Goal: Information Seeking & Learning: Learn about a topic

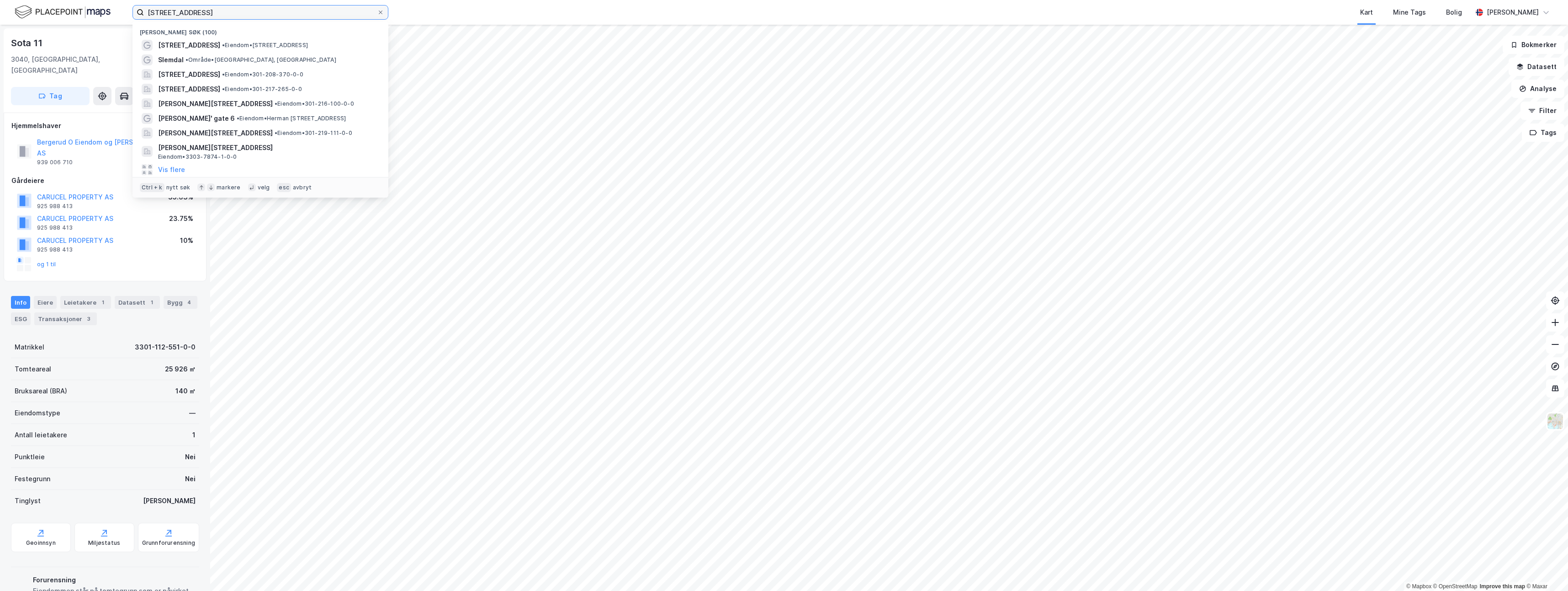
click at [275, 16] on input "[STREET_ADDRESS]" at bounding box center [260, 12] width 233 height 13
drag, startPoint x: 250, startPoint y: 15, endPoint x: 106, endPoint y: 6, distance: 144.3
click at [106, 6] on div "svelvikveien 61 Nylige søk ([GEOGRAPHIC_DATA] • Eiendom • [STREET_ADDRESS] • Om…" at bounding box center [784, 12] width 1568 height 24
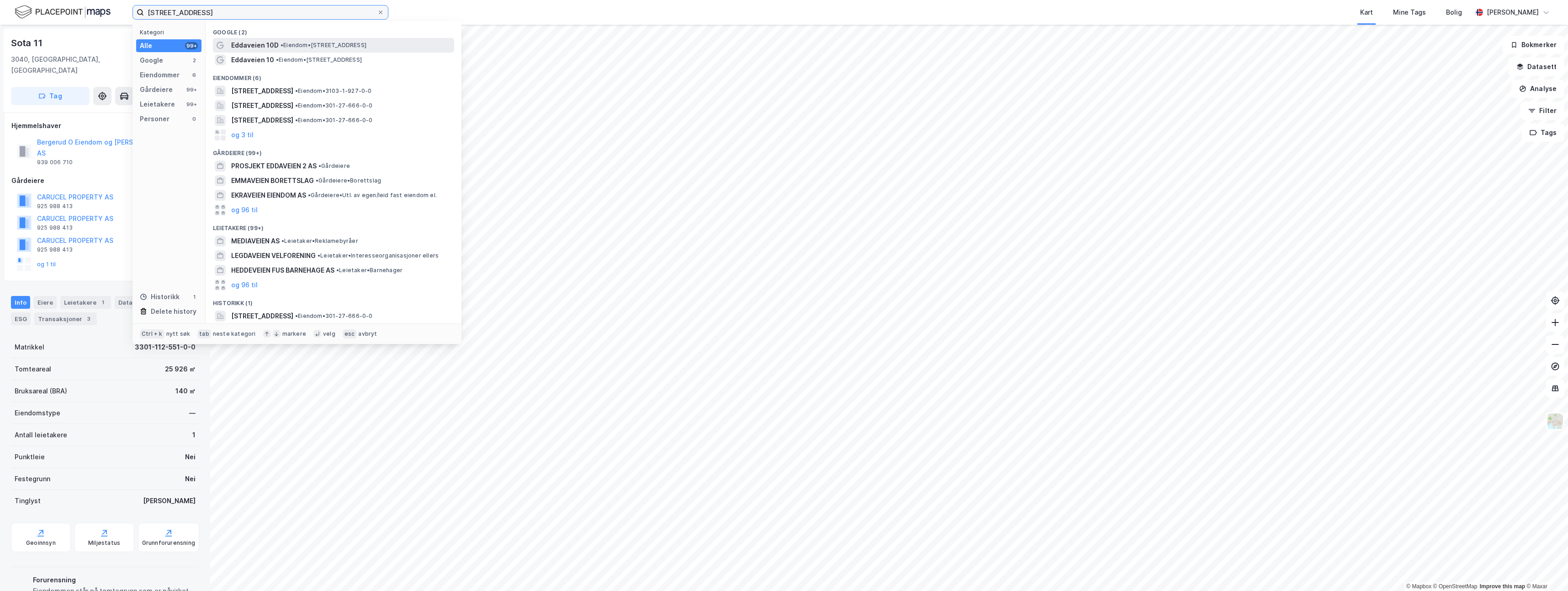
type input "[STREET_ADDRESS]"
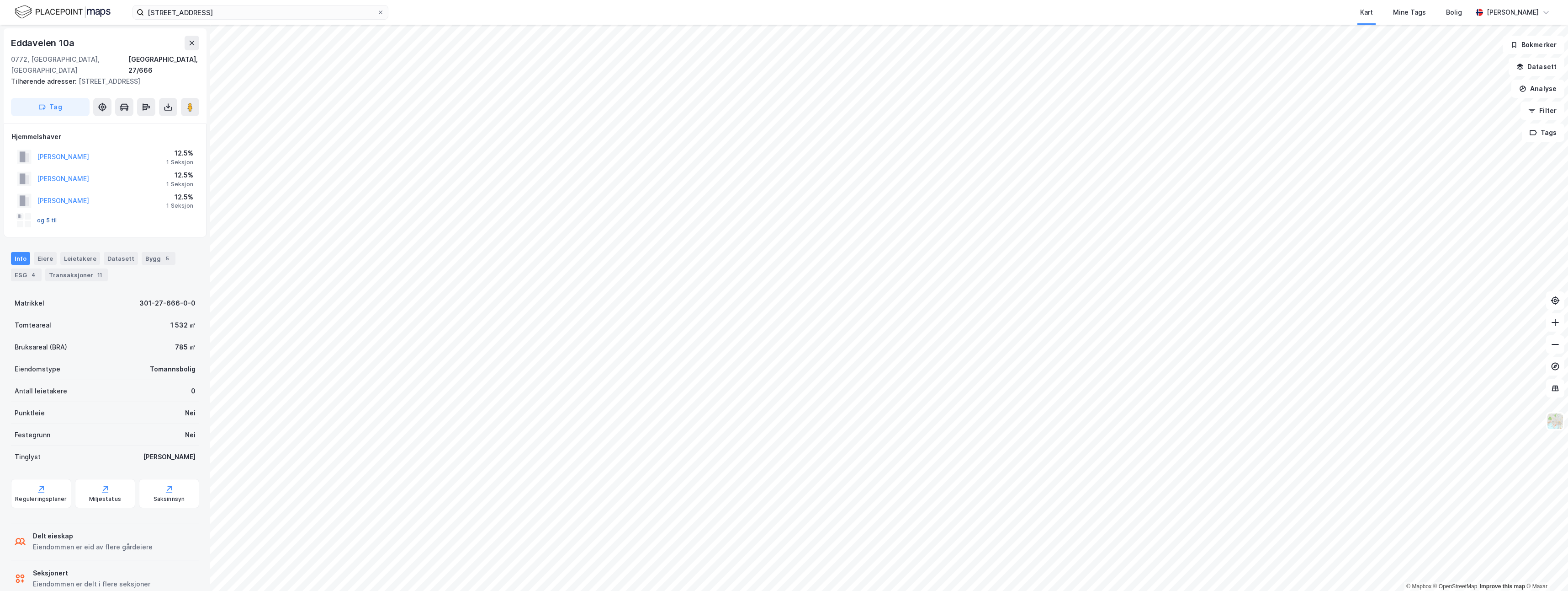
click at [0, 0] on button "og 5 til" at bounding box center [0, 0] width 0 height 0
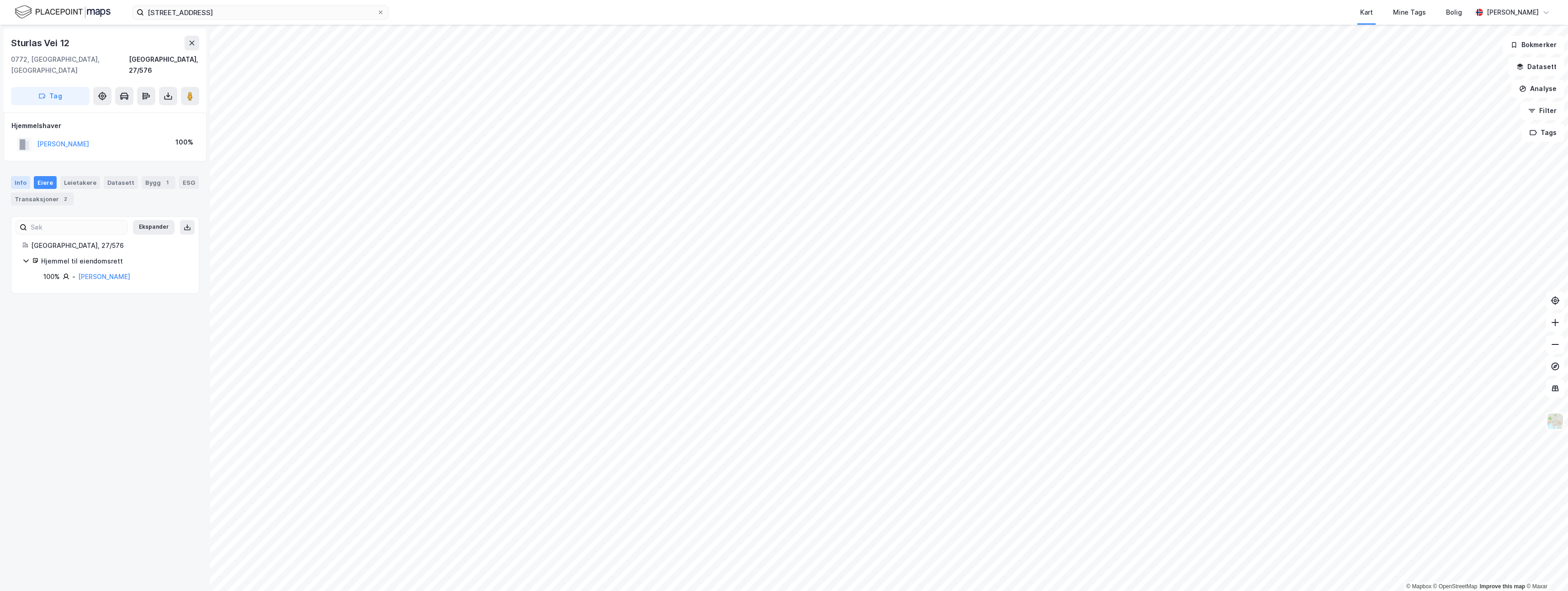
click at [15, 176] on div "Info" at bounding box center [20, 182] width 19 height 13
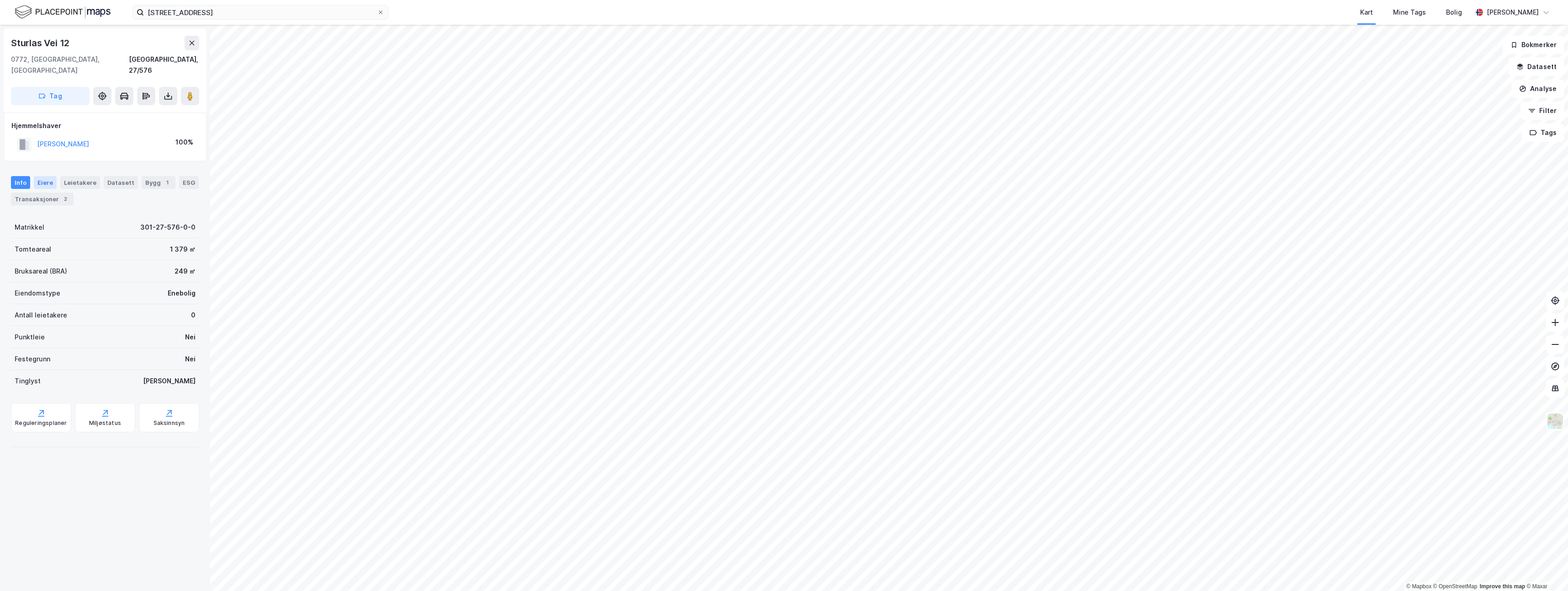
click at [50, 176] on div "Eiere" at bounding box center [45, 182] width 23 height 13
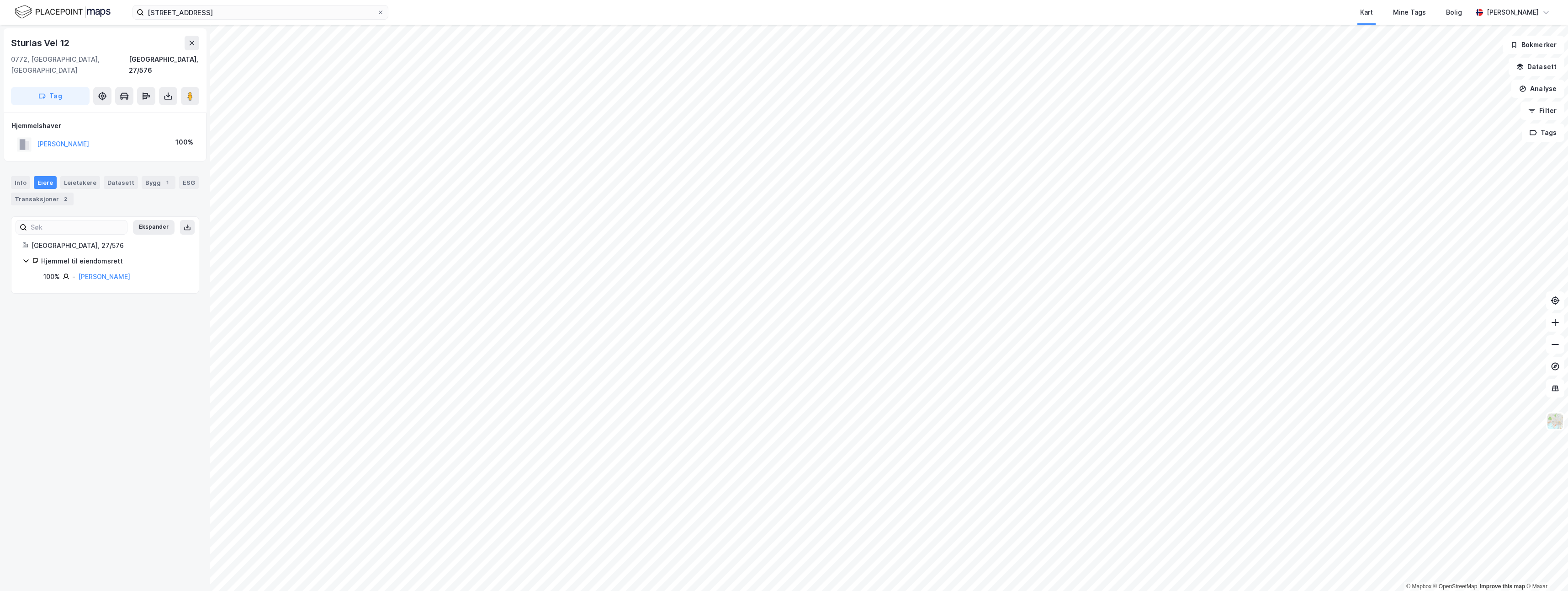
click at [26, 257] on icon at bounding box center [26, 261] width 7 height 7
click at [26, 258] on icon at bounding box center [26, 260] width 2 height 6
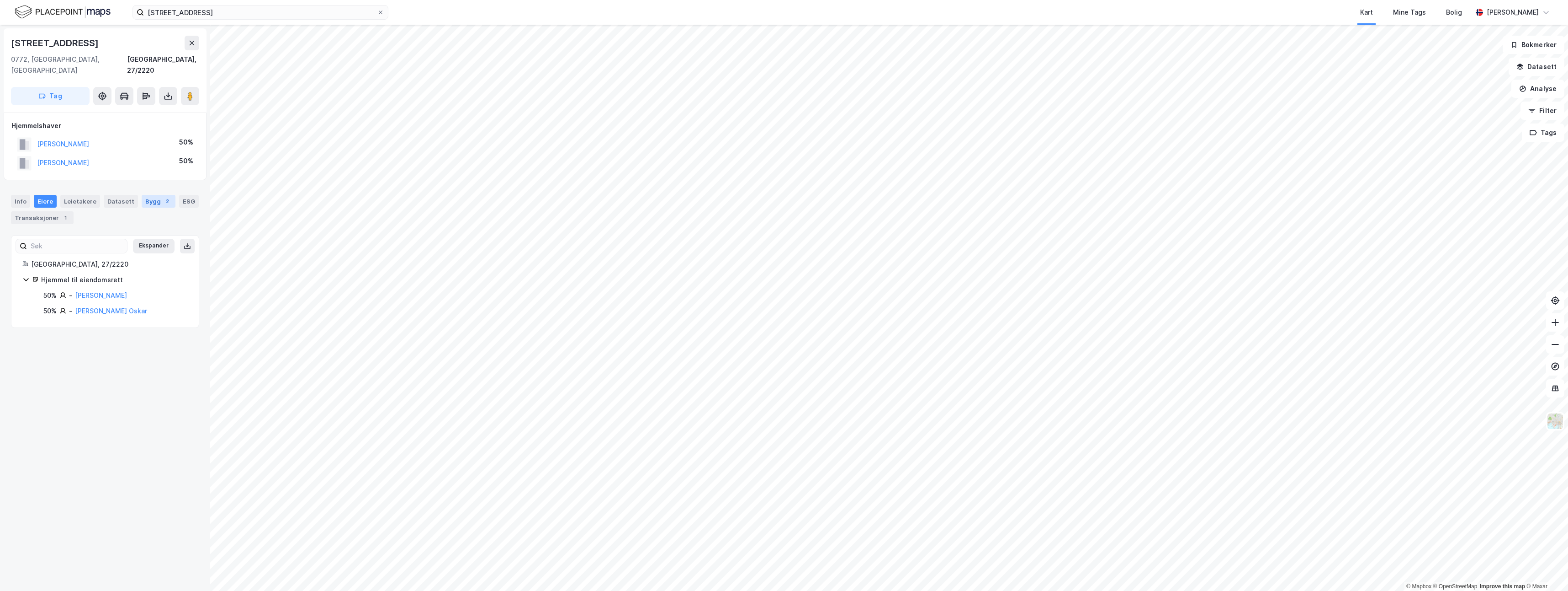
click at [163, 197] on div "2" at bounding box center [167, 201] width 9 height 9
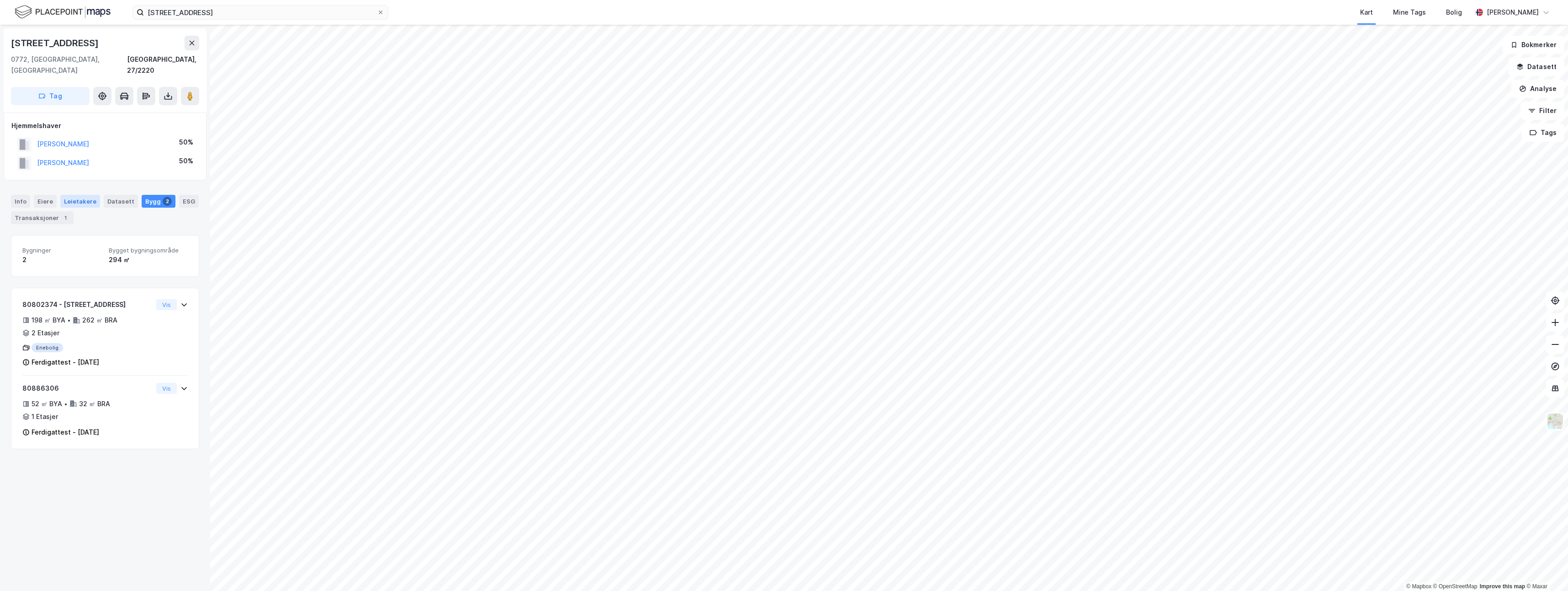
click at [69, 195] on div "Leietakere" at bounding box center [80, 201] width 40 height 13
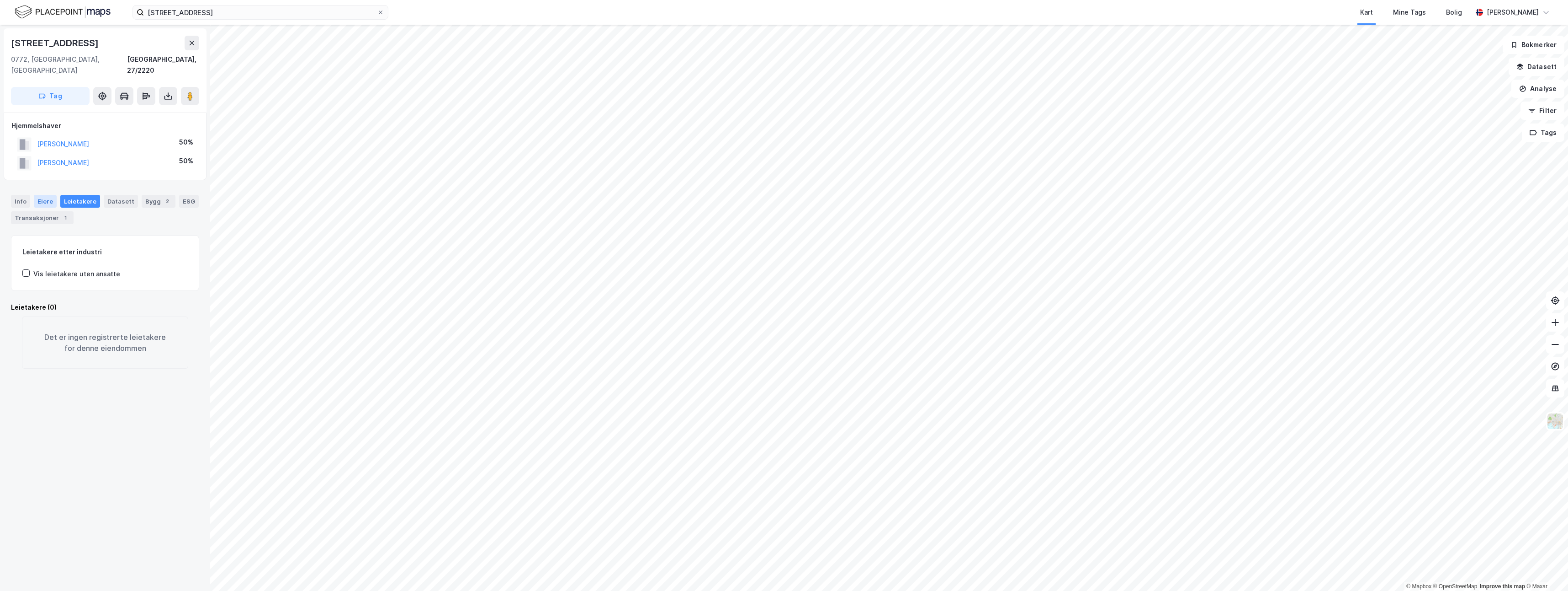
click at [47, 195] on div "Eiere" at bounding box center [45, 201] width 23 height 13
click at [26, 276] on icon at bounding box center [26, 279] width 7 height 7
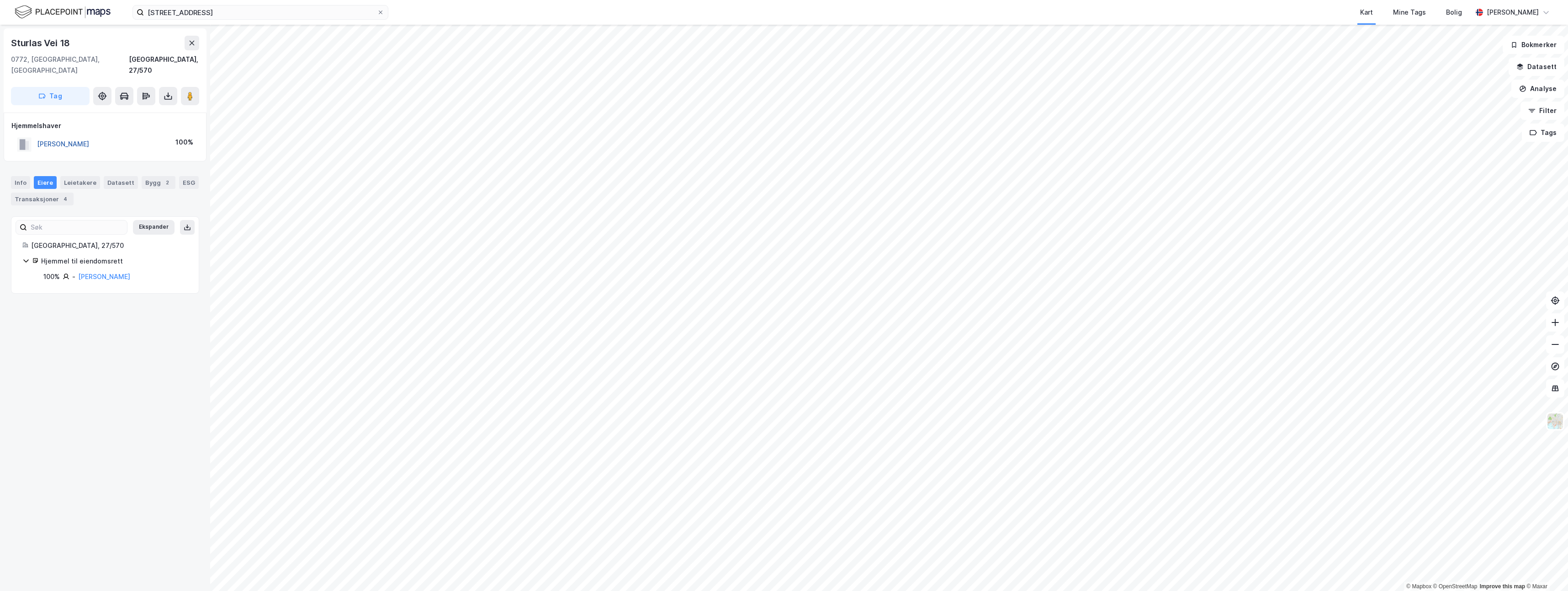
click at [0, 0] on button "[PERSON_NAME]" at bounding box center [0, 0] width 0 height 0
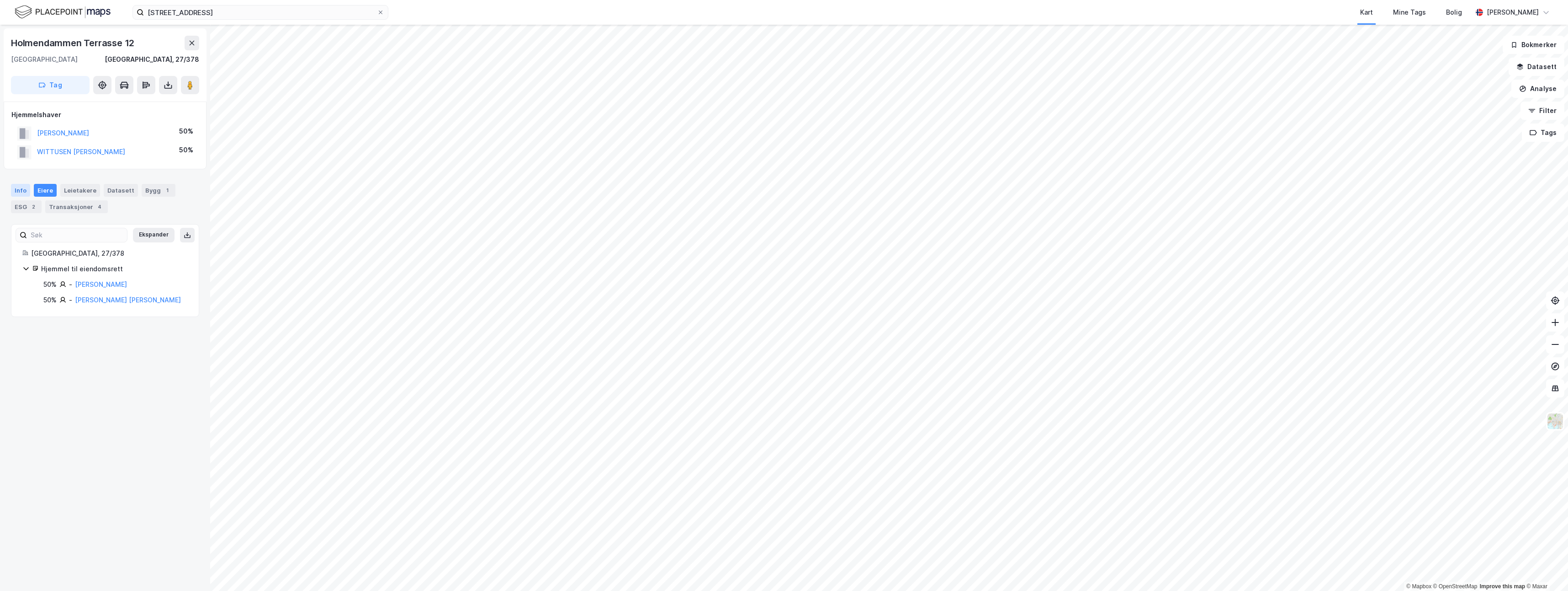
click at [14, 189] on div "Info" at bounding box center [20, 190] width 19 height 13
